Goal: Information Seeking & Learning: Find specific fact

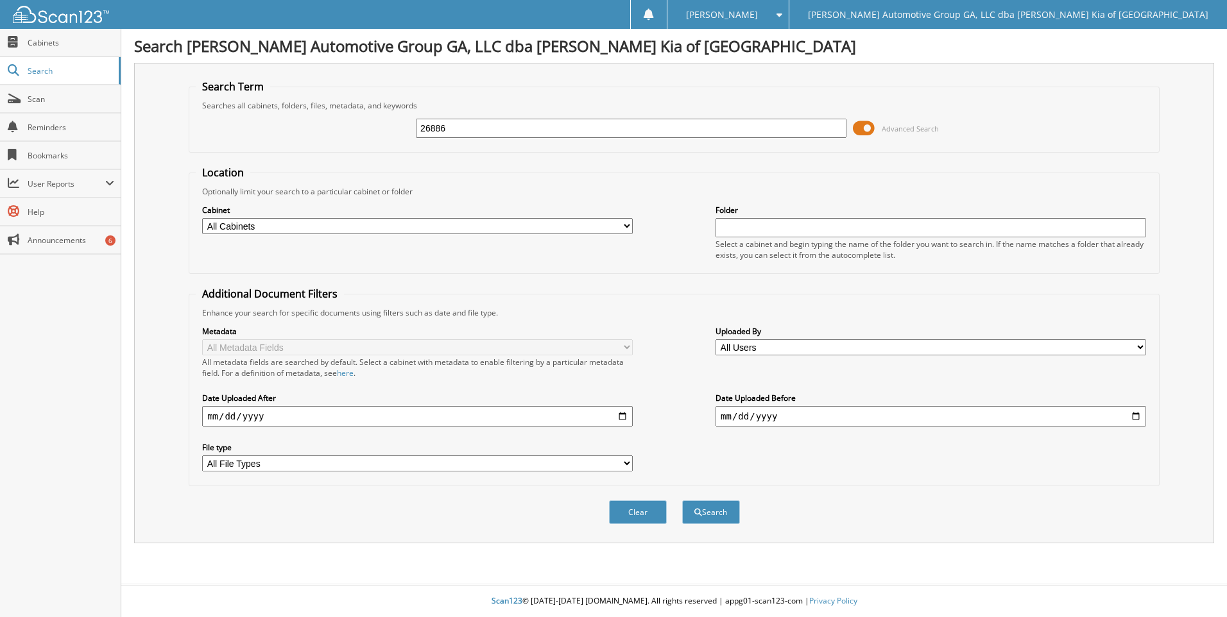
type input "26886"
click at [682, 501] on button "Search" at bounding box center [711, 513] width 58 height 24
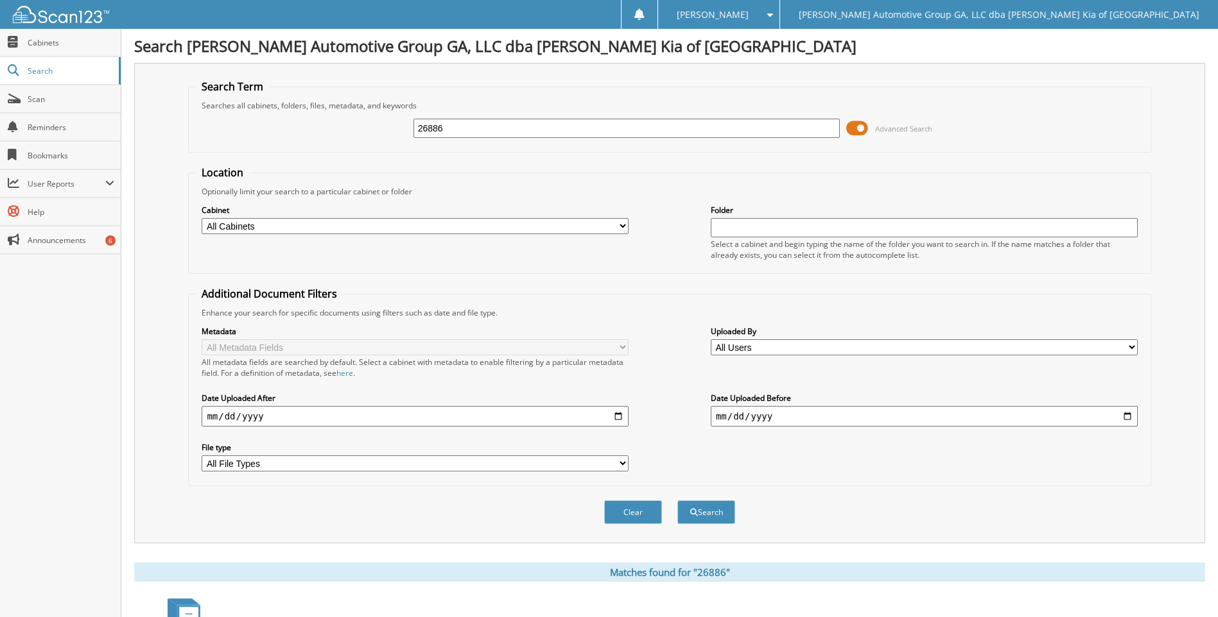
click at [545, 129] on input "26886" at bounding box center [626, 128] width 427 height 19
paste input "903"
type input "26903"
click at [677, 501] on button "Search" at bounding box center [706, 513] width 58 height 24
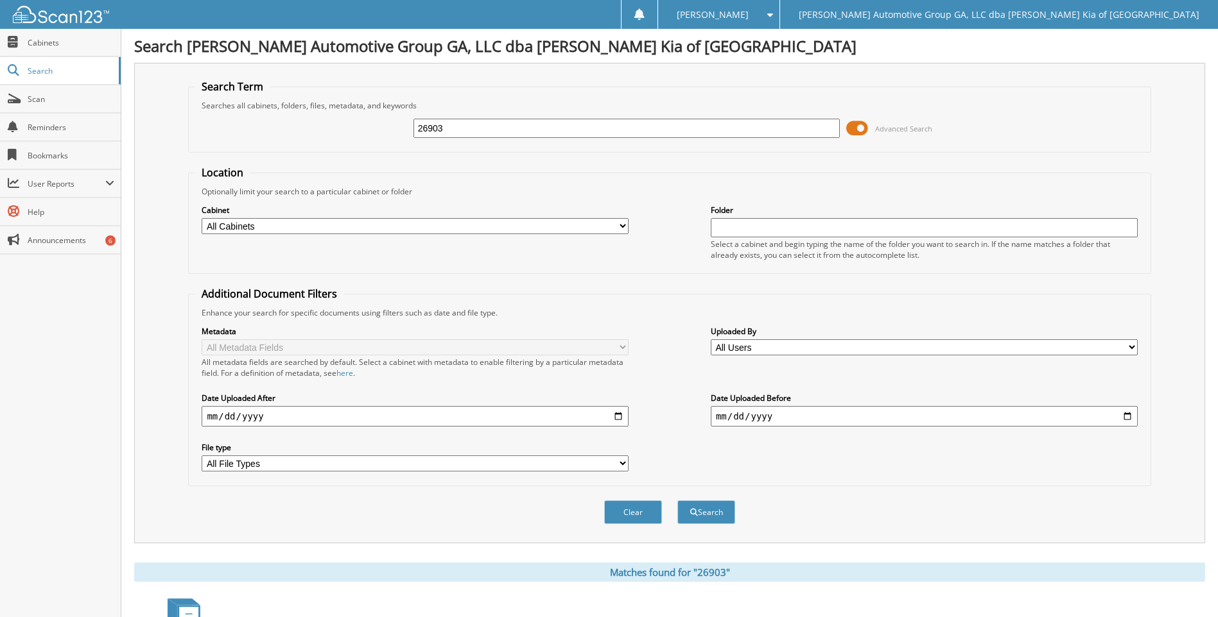
click at [616, 116] on div "26903 Advanced Search" at bounding box center [669, 128] width 948 height 35
click at [612, 121] on input "26903" at bounding box center [626, 128] width 427 height 19
paste input "7112"
type input "27112"
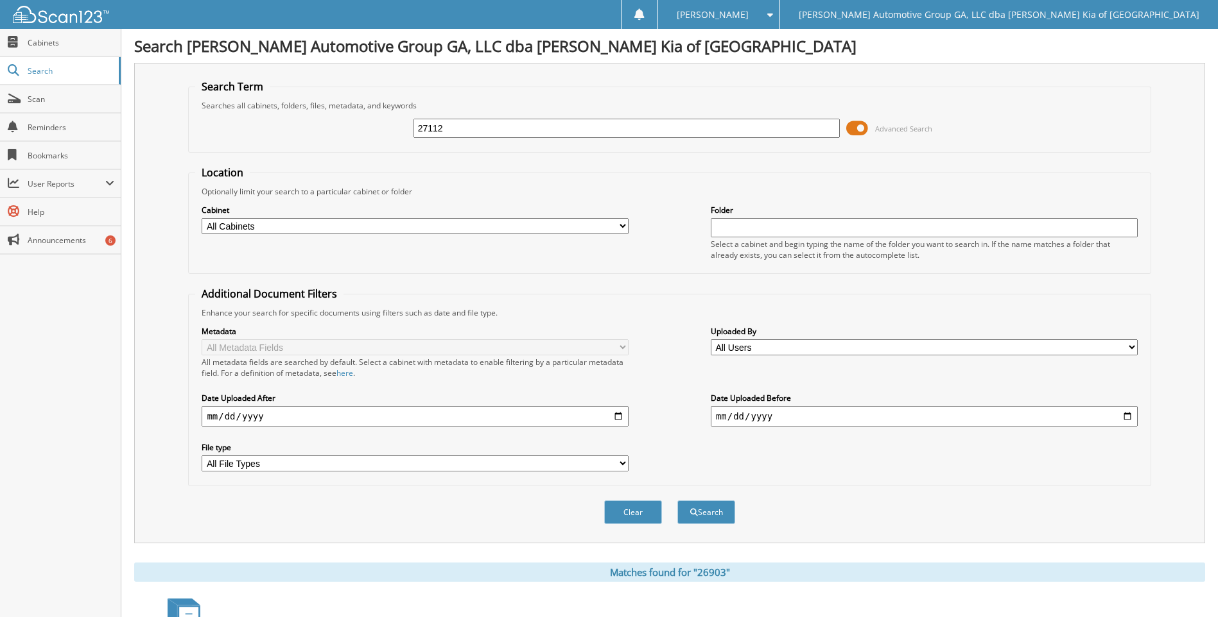
click at [677, 501] on button "Search" at bounding box center [706, 513] width 58 height 24
click at [601, 116] on div "27112 Advanced Search" at bounding box center [669, 128] width 948 height 35
click at [599, 127] on input "27112" at bounding box center [626, 128] width 427 height 19
paste input "267"
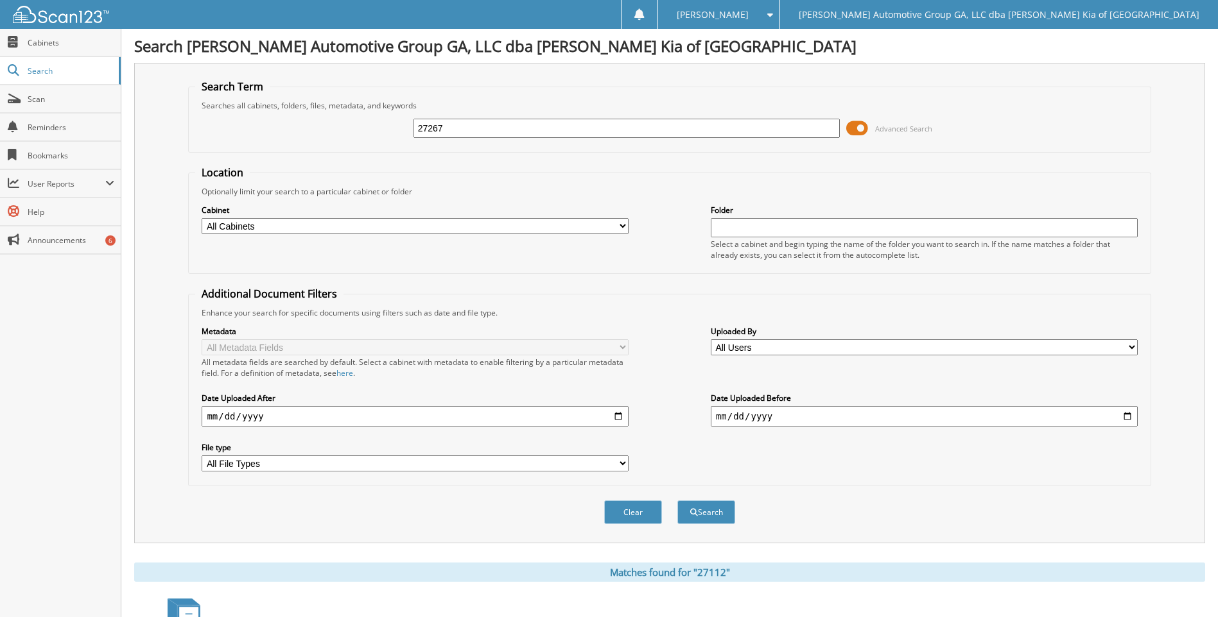
type input "27267"
click at [677, 501] on button "Search" at bounding box center [706, 513] width 58 height 24
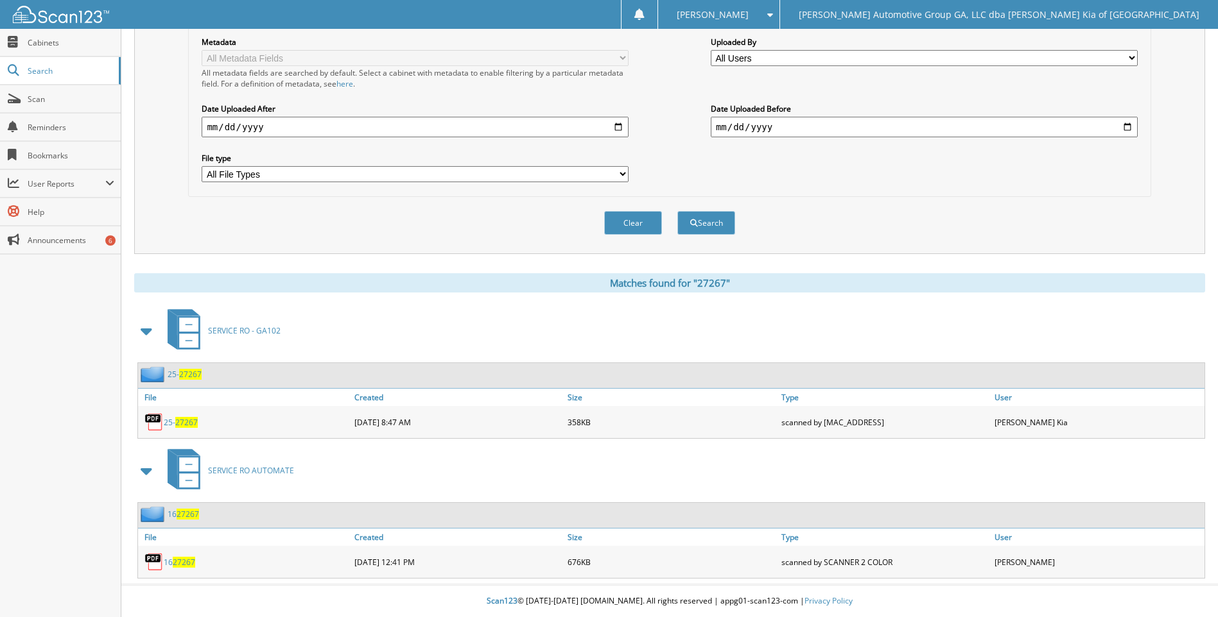
click at [182, 425] on span "27267" at bounding box center [186, 422] width 22 height 11
